Goal: Information Seeking & Learning: Find specific fact

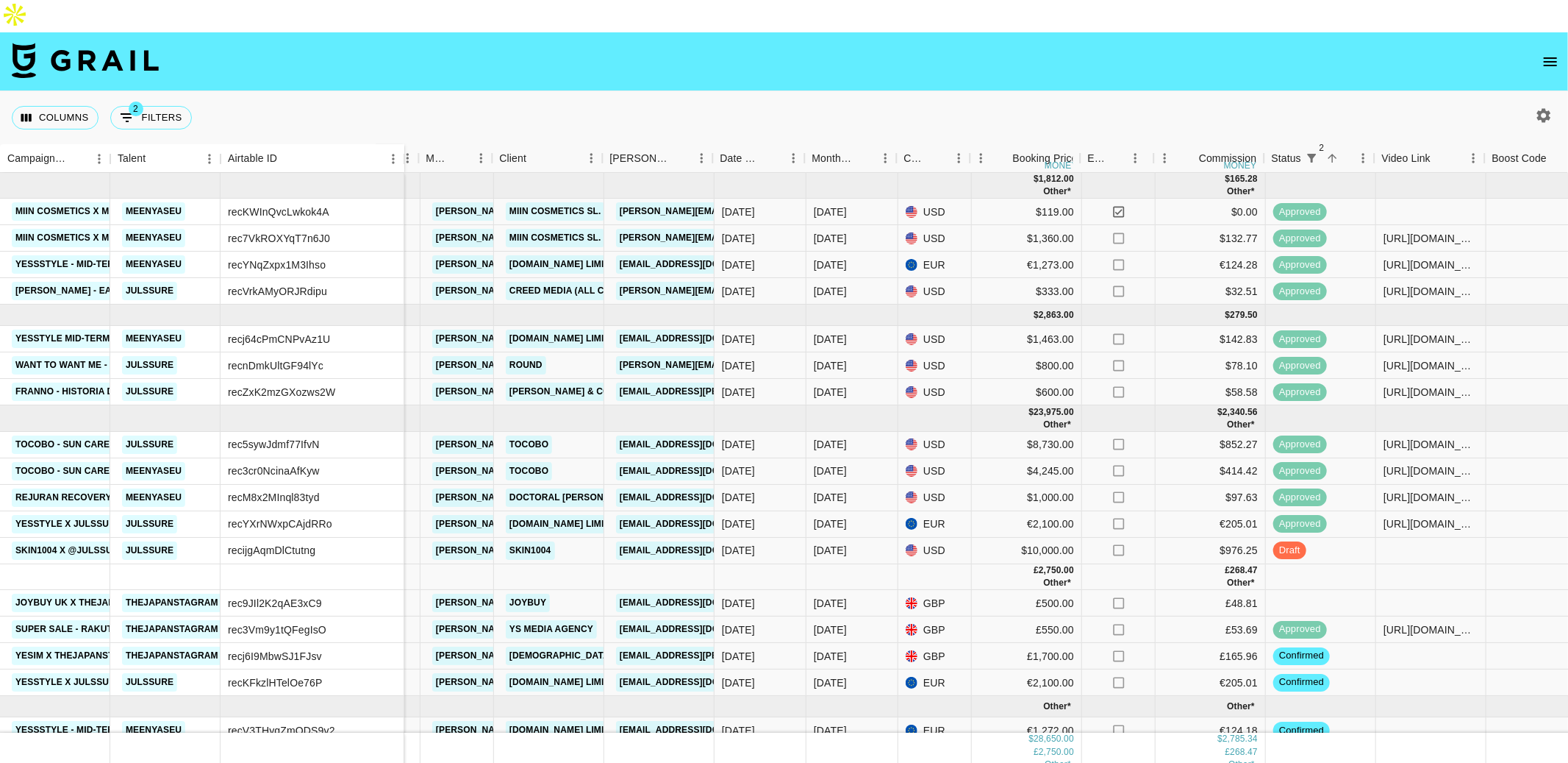
scroll to position [0, 291]
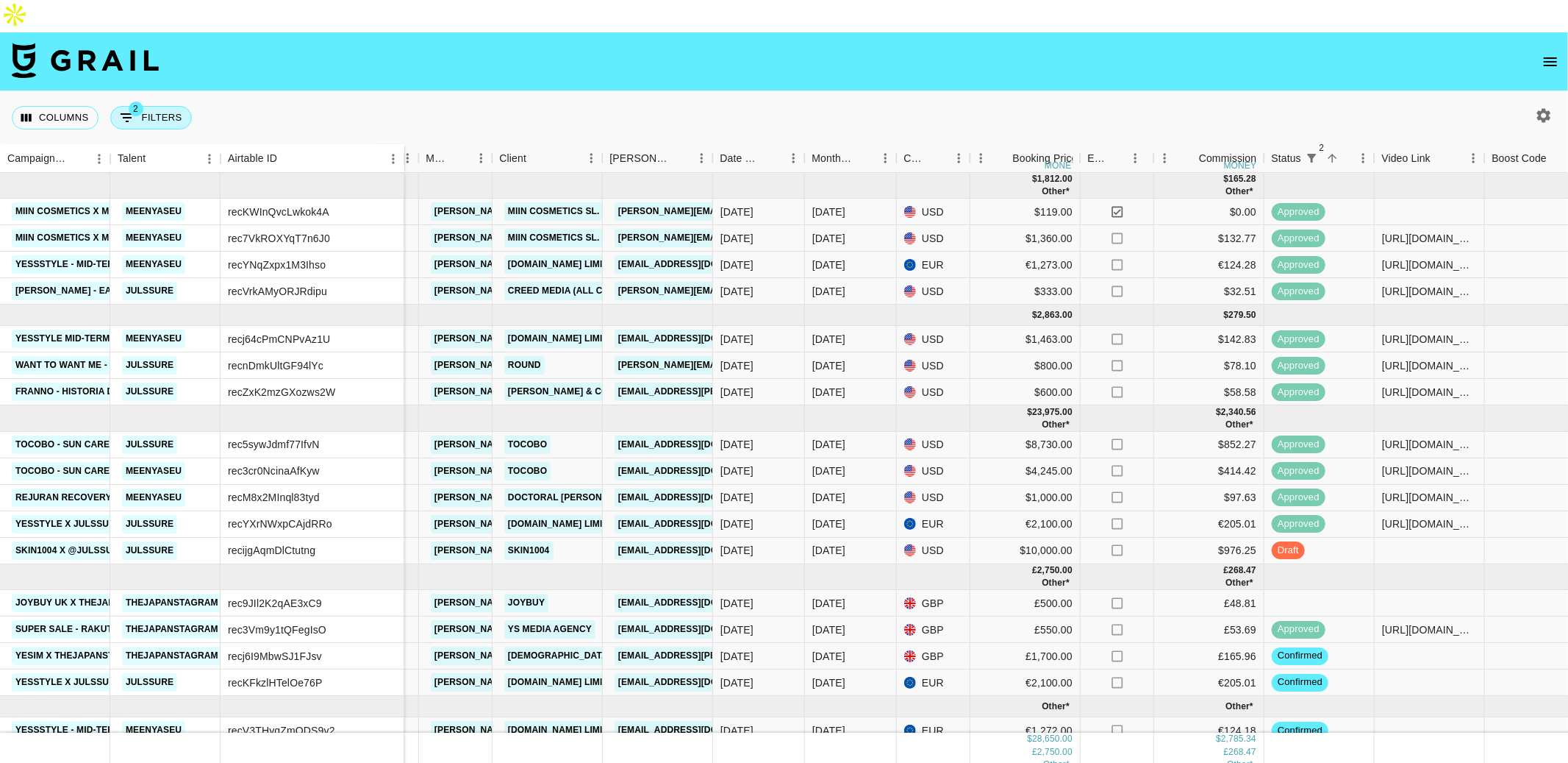
click at [130, 102] on span "2" at bounding box center [136, 109] width 15 height 15
select select "status"
select select "not"
select select "declined"
select select "status"
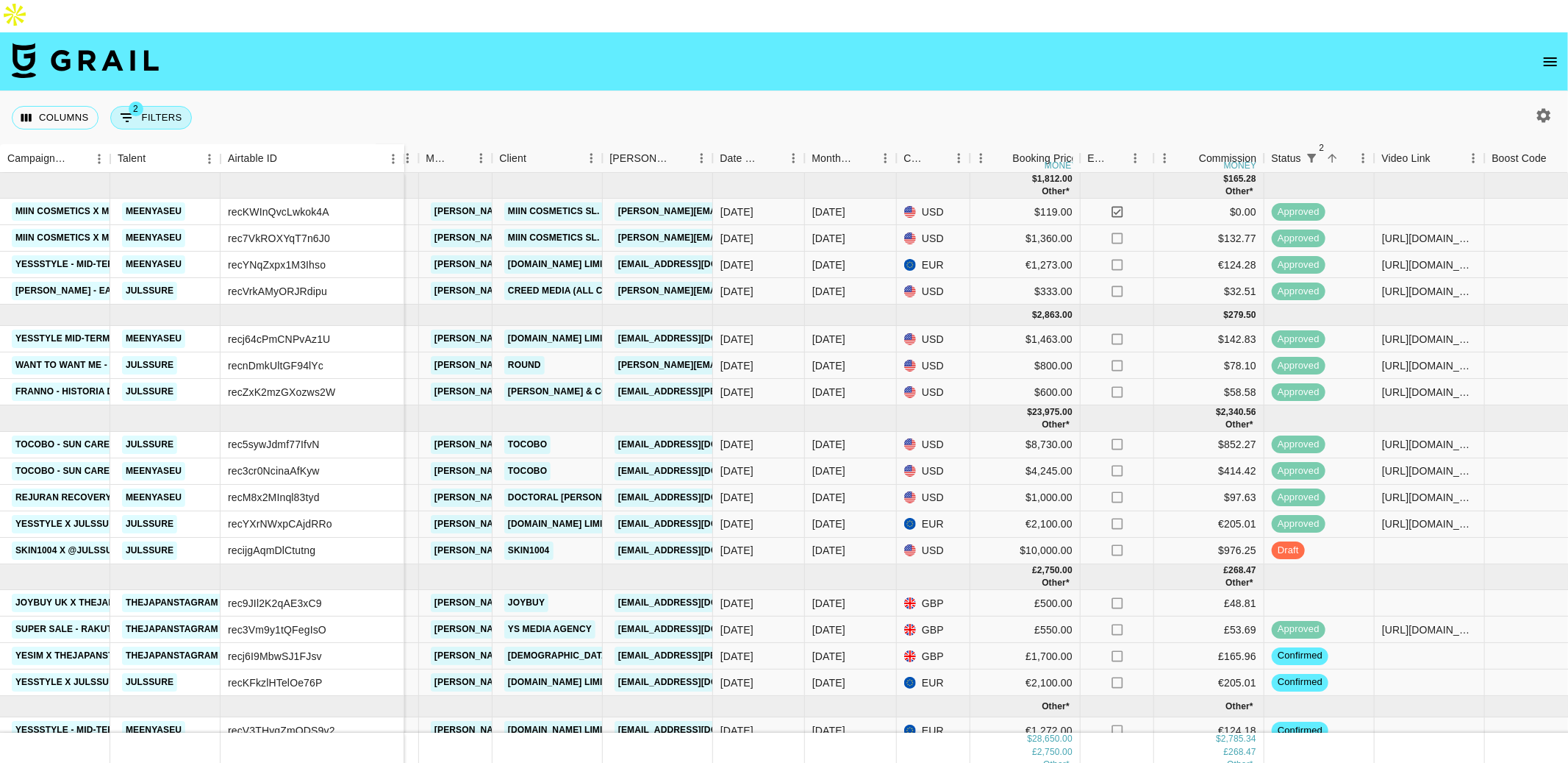
select select "not"
select select "cancelled"
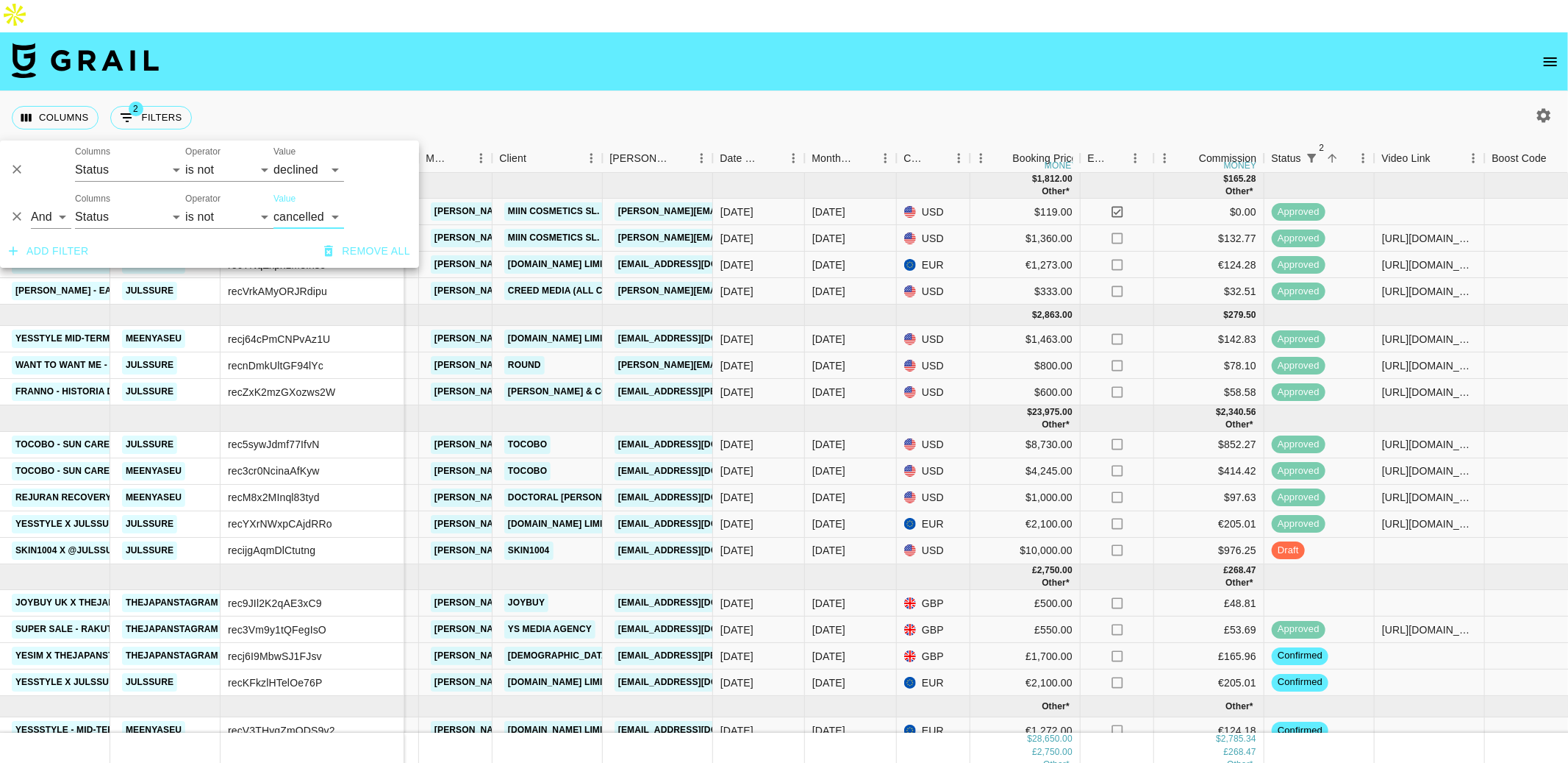
click at [75, 247] on button "Add filter" at bounding box center [49, 251] width 92 height 27
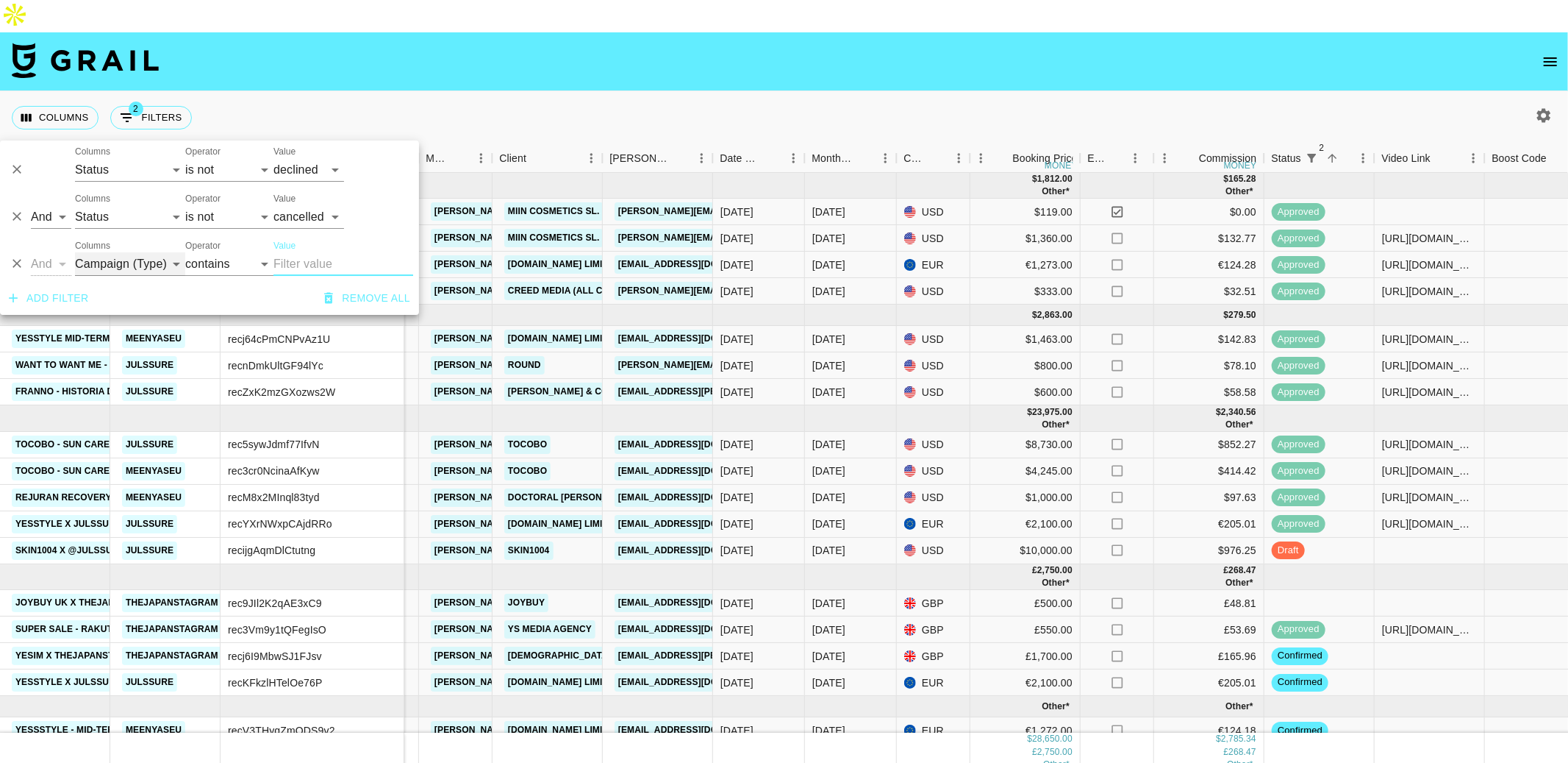
click at [130, 261] on select "Campaign (Type) Talent Airtable ID Grail Platform ID Manager Client [PERSON_NAM…" at bounding box center [130, 264] width 110 height 23
select select "talentName"
click at [75, 252] on select "Campaign (Type) Talent Airtable ID Grail Platform ID Manager Client [PERSON_NAM…" at bounding box center [130, 264] width 110 height 23
click at [302, 262] on input "Value" at bounding box center [343, 264] width 139 height 23
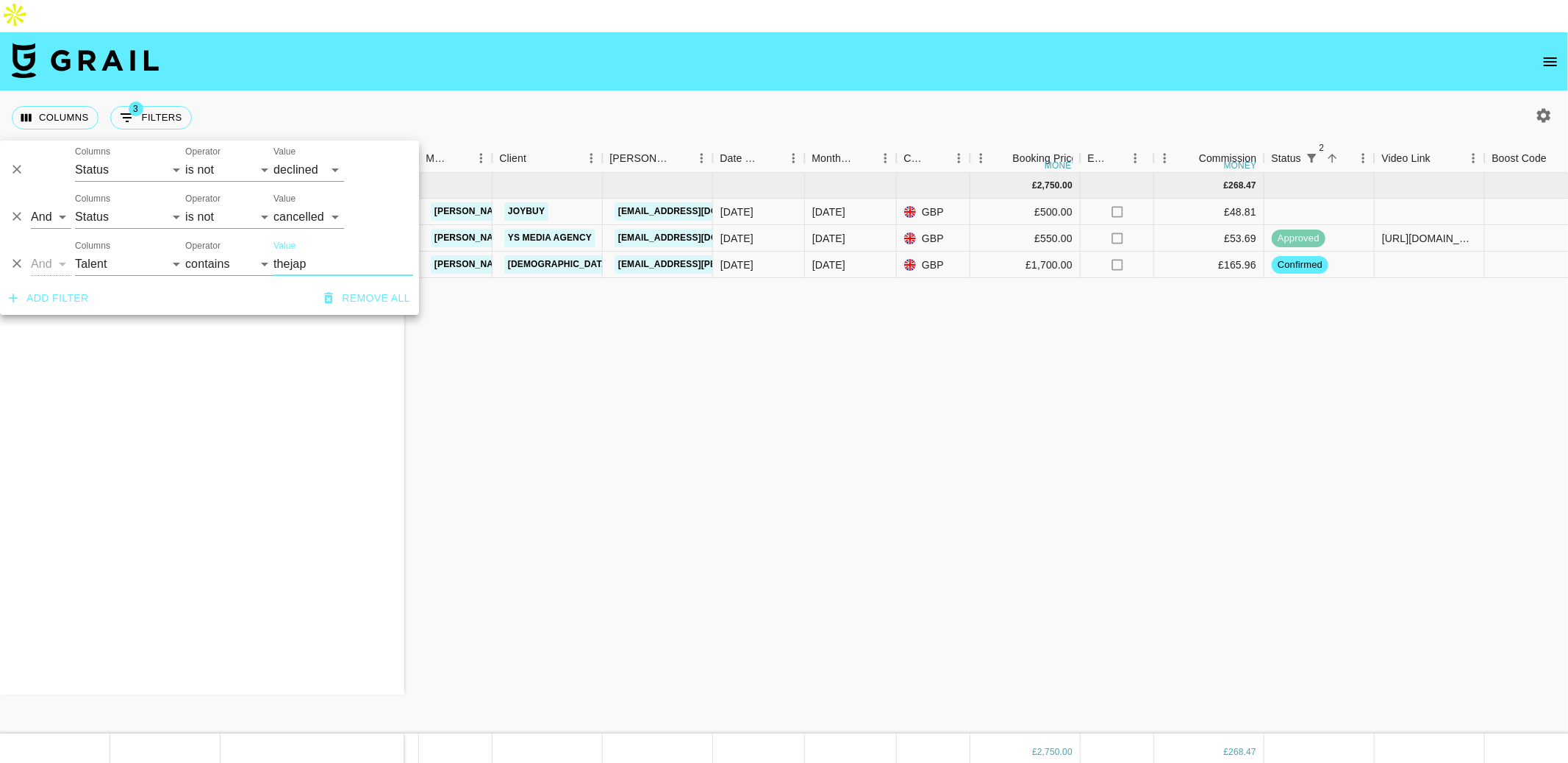
type input "thejap"
click at [764, 350] on div "JOYBUY UK x Thejapanstagram thejapanstagram rec9JIl2K2qAE3xC9 Super Sale - Raku…" at bounding box center [1122, 453] width 2827 height 560
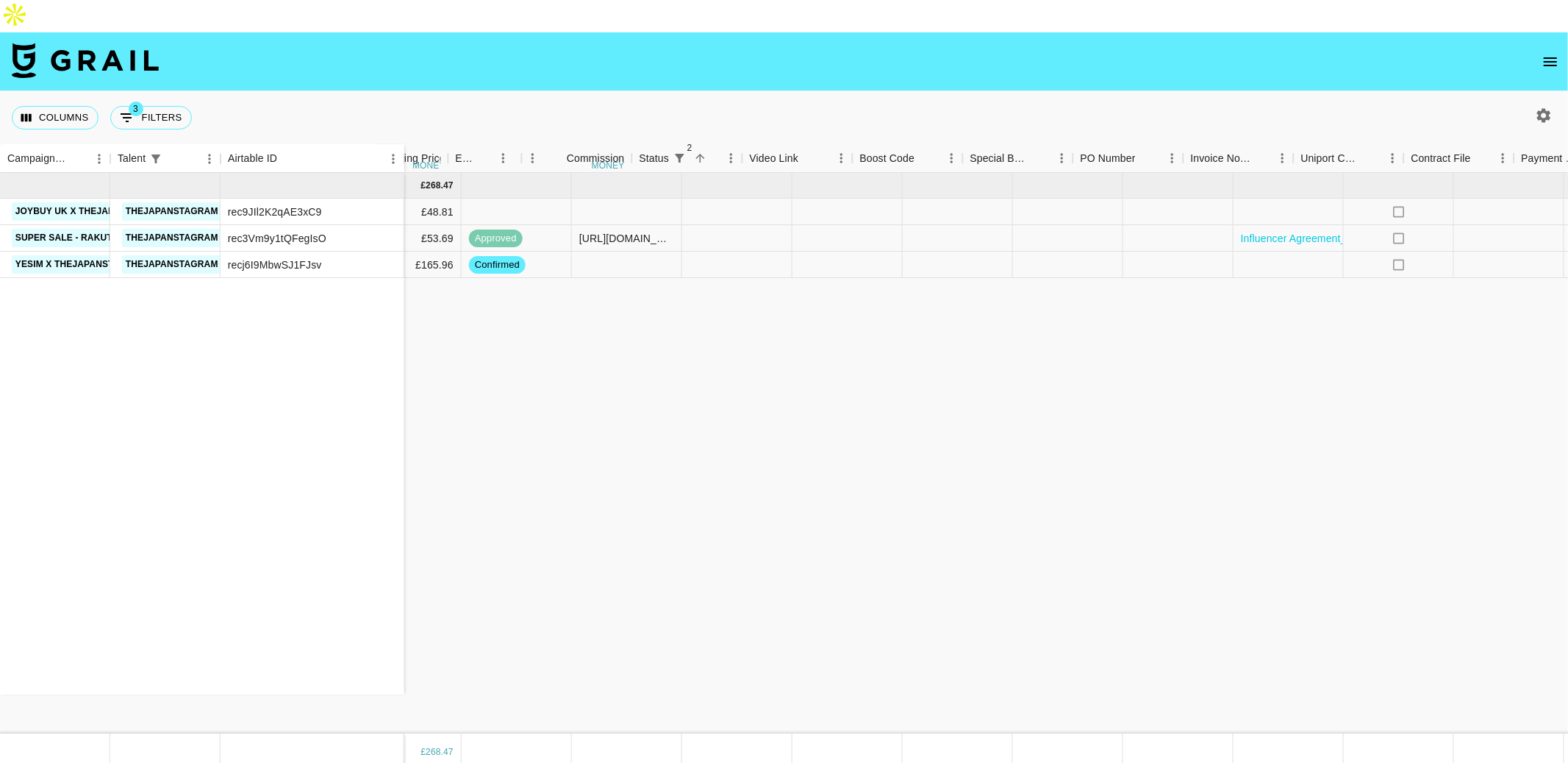
scroll to position [0, 1259]
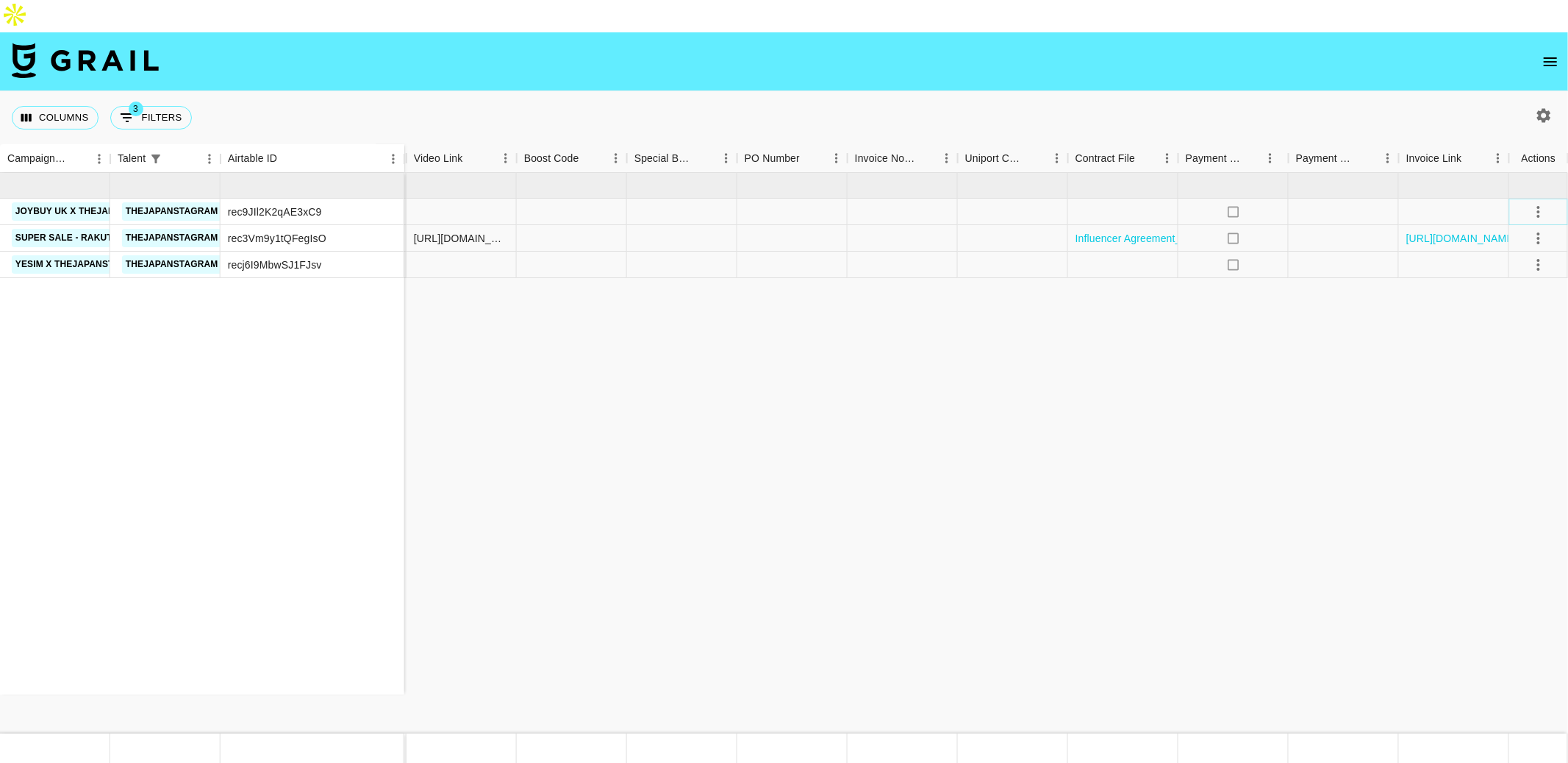
click at [1176, 203] on icon "select merge strategy" at bounding box center [1538, 211] width 18 height 18
click at [1176, 207] on li "Confirm" at bounding box center [1520, 211] width 95 height 26
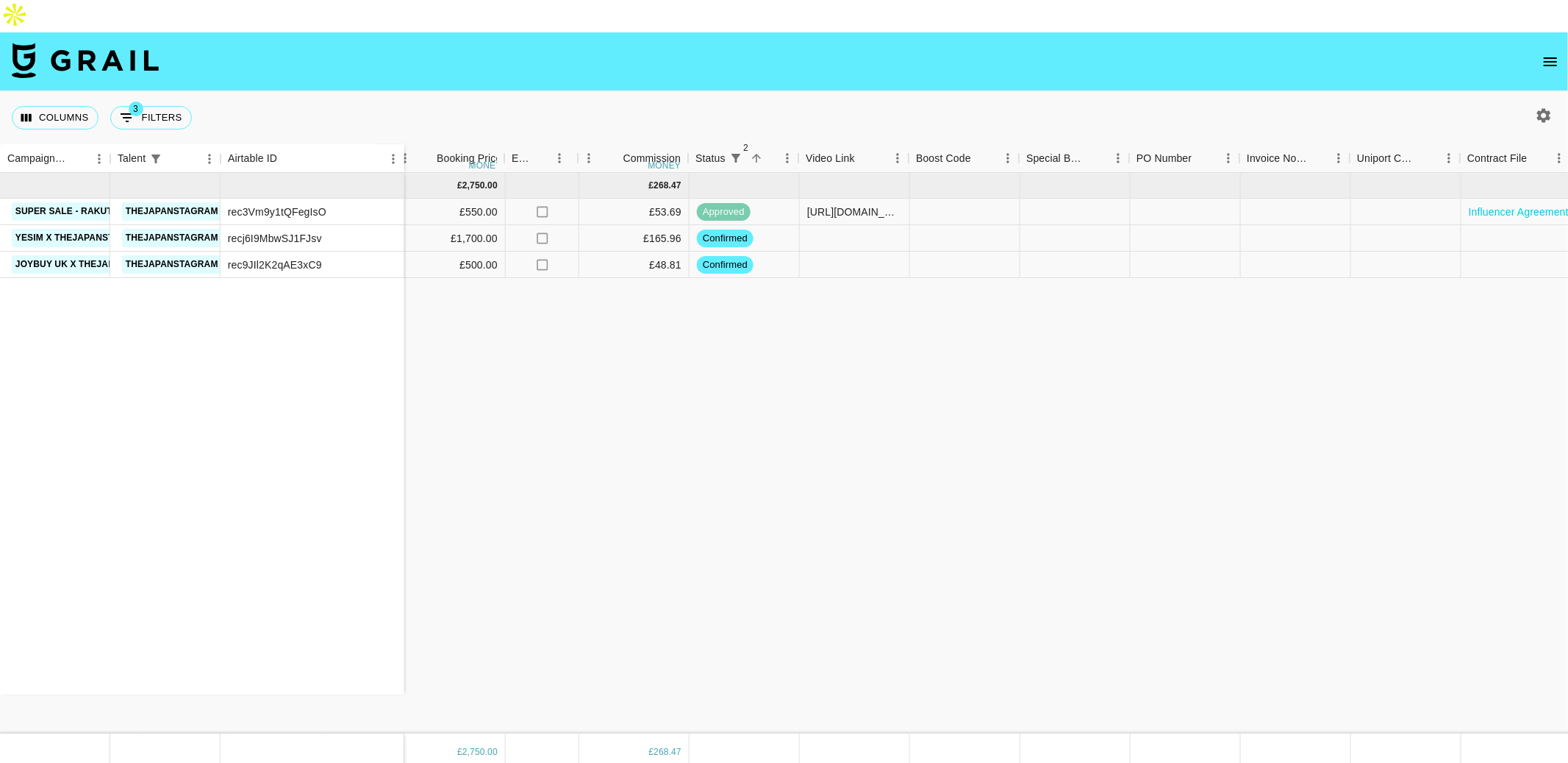
scroll to position [0, 863]
